Goal: Find specific page/section: Find specific page/section

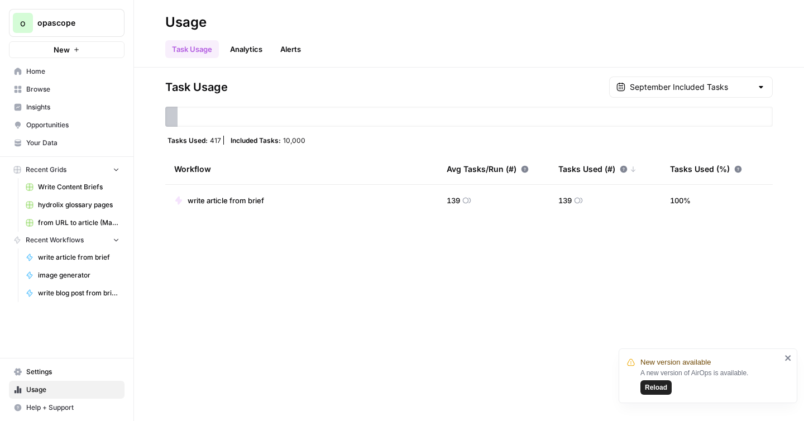
click at [44, 90] on span "Browse" at bounding box center [72, 89] width 93 height 10
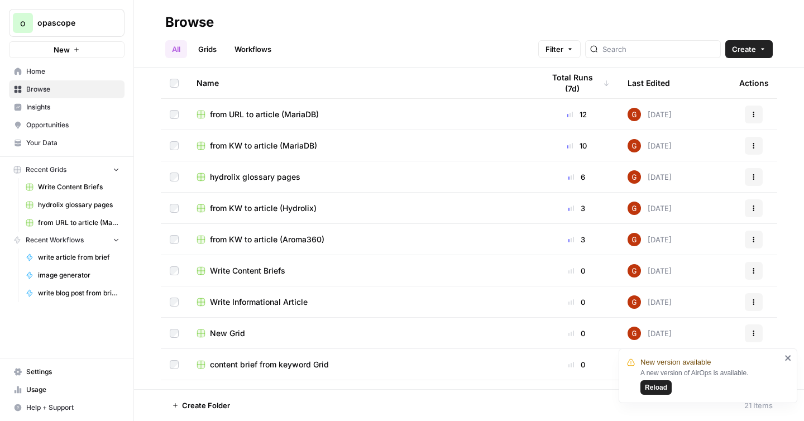
click at [259, 176] on span "hydrolix glossary pages" at bounding box center [255, 176] width 90 height 11
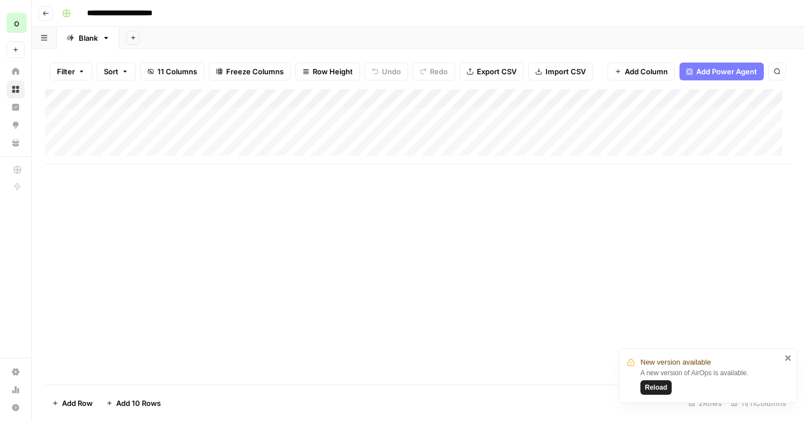
click at [662, 387] on span "Reload" at bounding box center [656, 387] width 22 height 10
